Goal: Information Seeking & Learning: Find specific fact

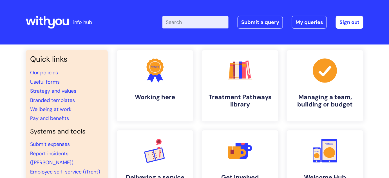
click at [194, 20] on input "Enter your search term here..." at bounding box center [196, 22] width 66 height 12
type input "leaver"
click button "Search" at bounding box center [0, 0] width 0 height 0
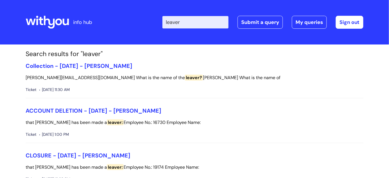
click at [190, 25] on input "leaver" at bounding box center [196, 22] width 66 height 12
type input "l"
type input "resignation"
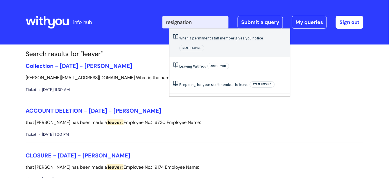
click at [195, 40] on link "When a permanent staff member gives you notice" at bounding box center [221, 37] width 84 height 5
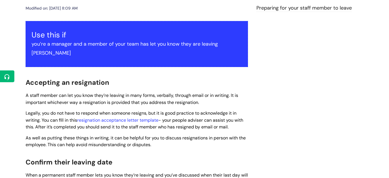
scroll to position [128, 0]
